Goal: Task Accomplishment & Management: Manage account settings

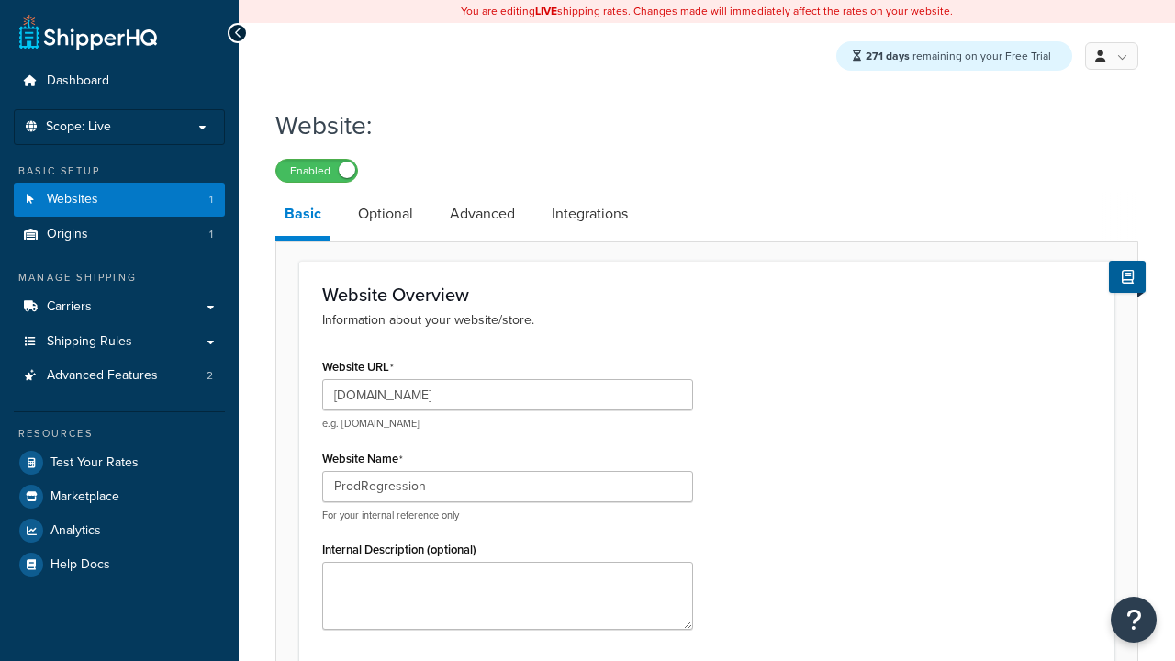
scroll to position [651, 0]
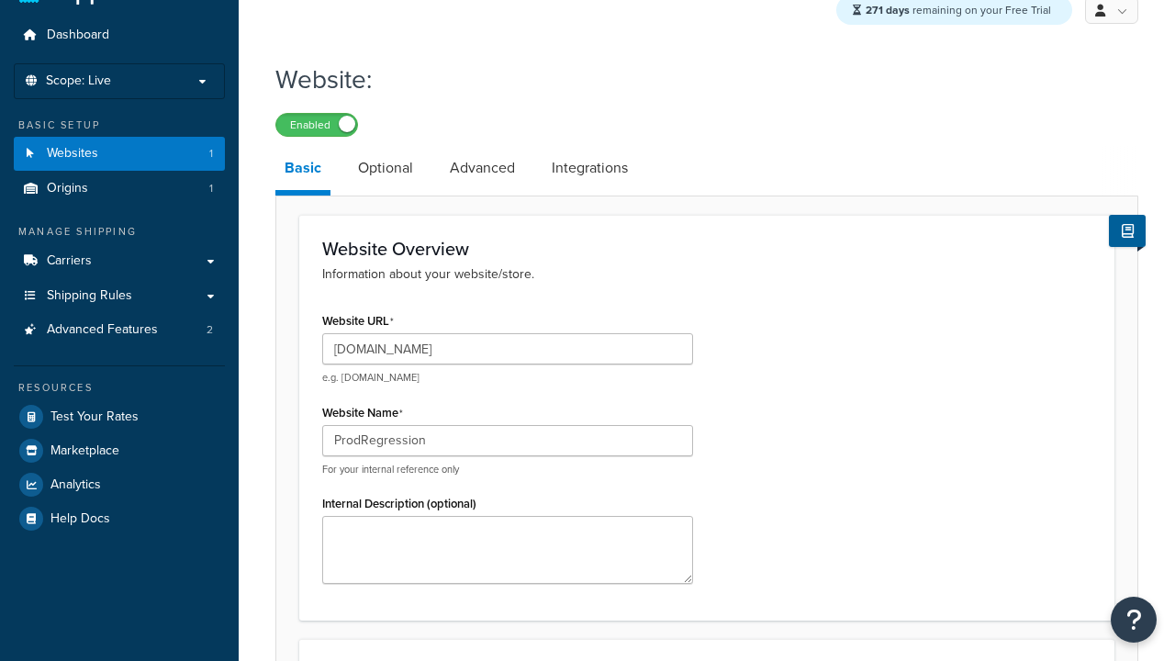
type input "ProdRegression"
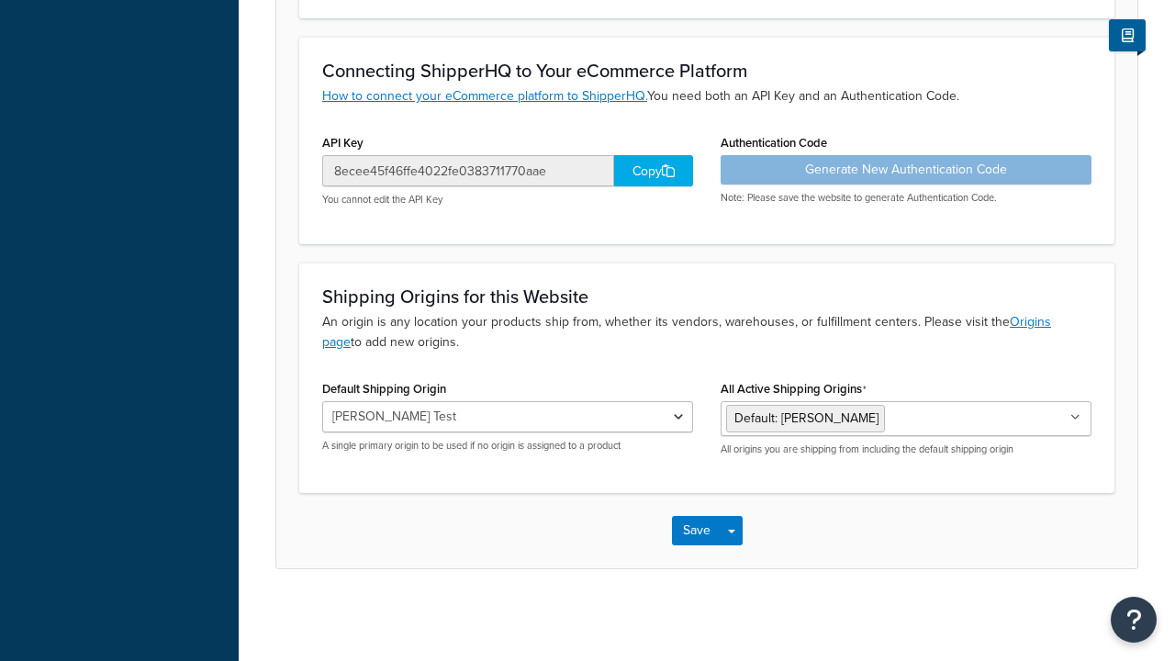
click at [696, 531] on button "Save" at bounding box center [697, 530] width 50 height 29
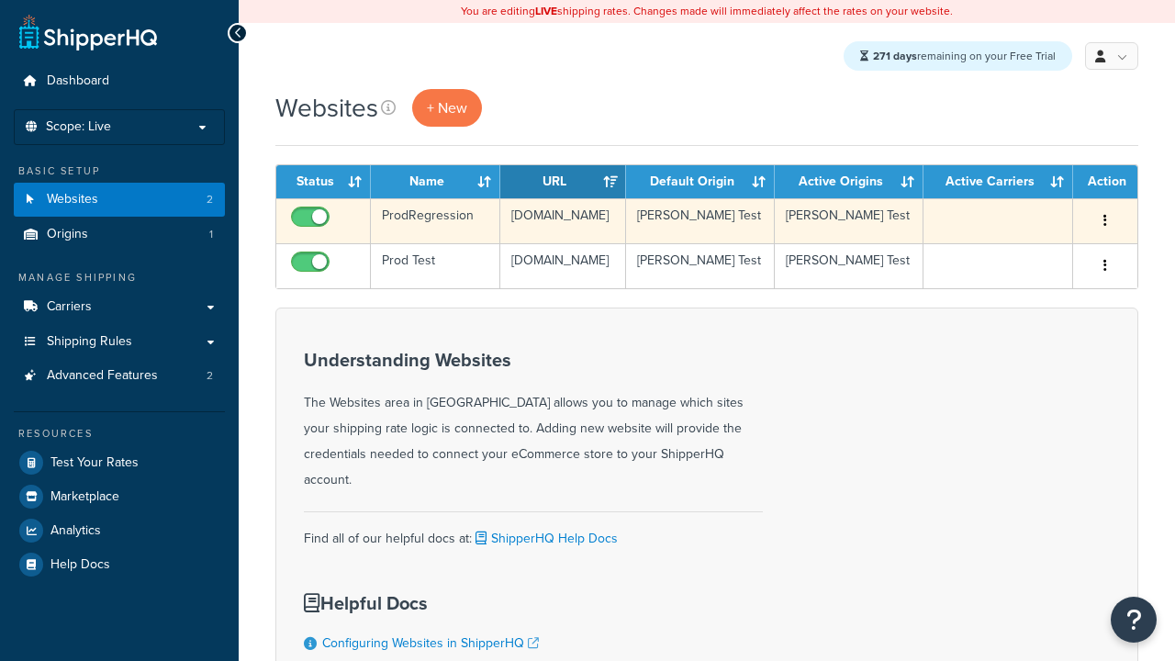
click at [1106, 222] on icon "button" at bounding box center [1106, 220] width 4 height 13
click at [0, 0] on link "Edit" at bounding box center [0, 0] width 0 height 0
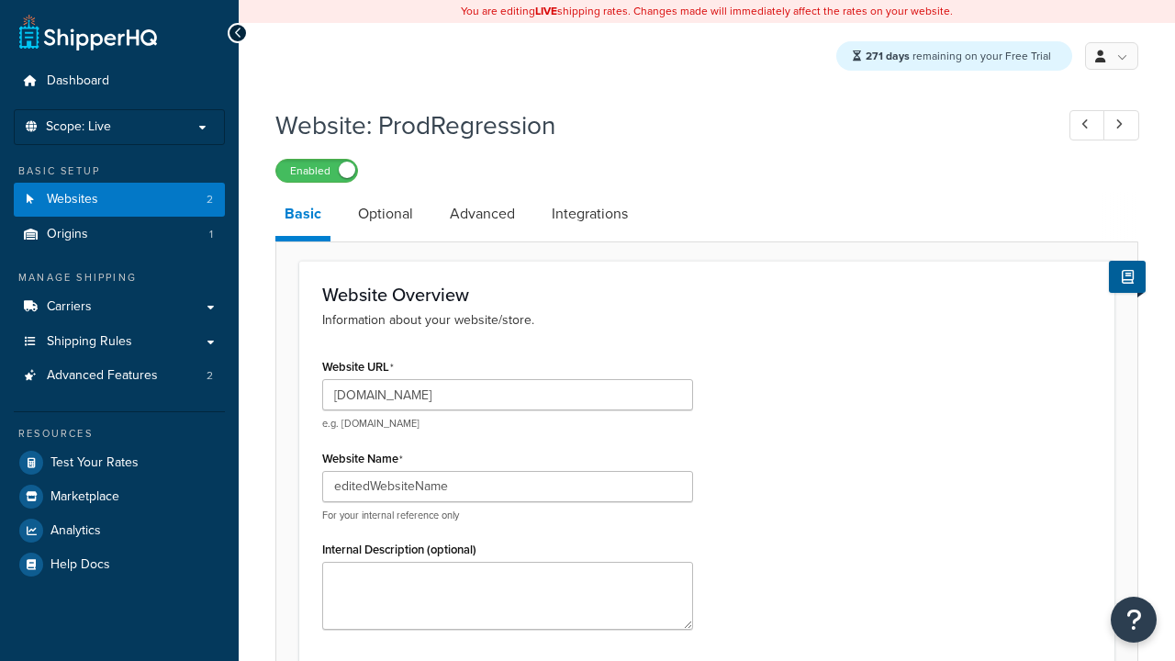
type input "editedWebsiteName"
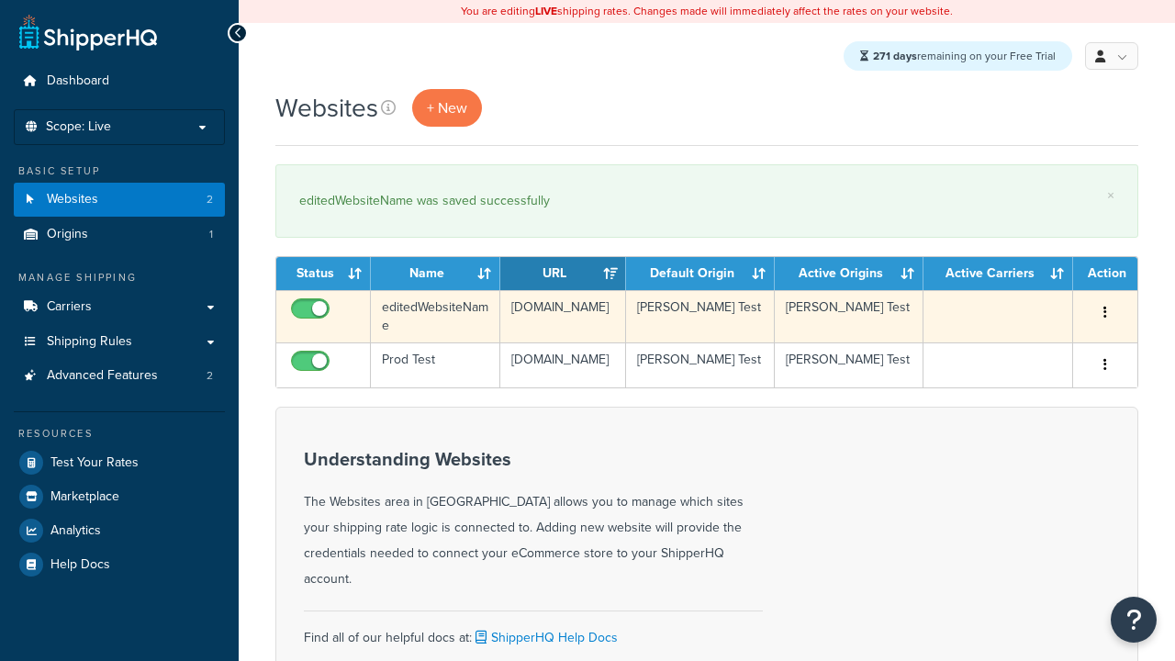
click at [1106, 314] on icon "button" at bounding box center [1106, 312] width 4 height 13
click at [0, 0] on link "Duplicate" at bounding box center [0, 0] width 0 height 0
